Goal: Find specific page/section: Find specific page/section

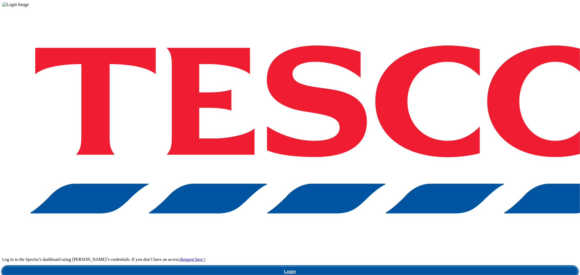
click at [411, 266] on link "Login" at bounding box center [289, 271] width 575 height 11
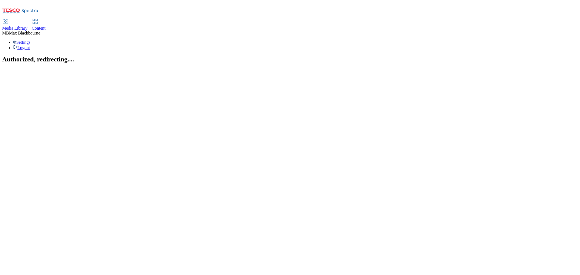
click at [27, 19] on link "Media Library" at bounding box center [14, 24] width 25 height 11
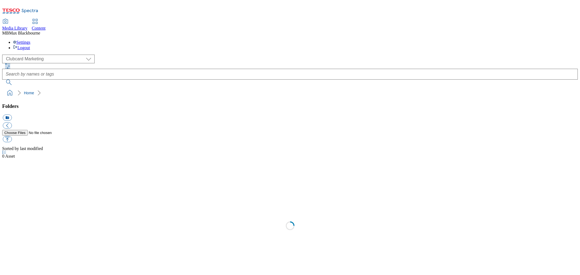
scroll to position [0, 0]
click at [208, 55] on div "( optional ) Clubcard Marketing Dotcom UK FnF Stores GHS Marketing UK GHS Produ…" at bounding box center [289, 70] width 575 height 30
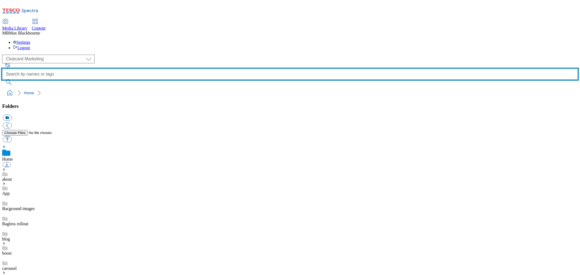
click at [221, 69] on input "text" at bounding box center [289, 74] width 575 height 11
type input "whoosh"
click at [2, 80] on button "submit" at bounding box center [9, 82] width 14 height 5
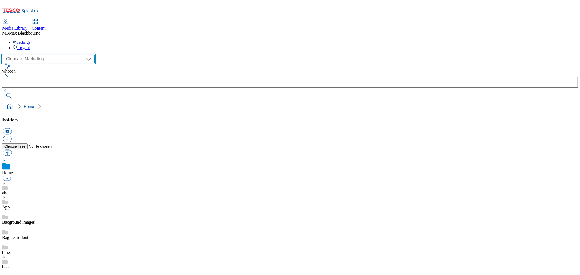
click at [49, 55] on select "Clubcard Marketing Dotcom UK FnF Stores GHS Marketing UK GHS Product UK GHS ROI…" at bounding box center [48, 59] width 92 height 9
click at [27, 26] on div "Media Library" at bounding box center [14, 28] width 25 height 5
click at [46, 26] on span "Content" at bounding box center [39, 28] width 14 height 5
